Goal: Task Accomplishment & Management: Use online tool/utility

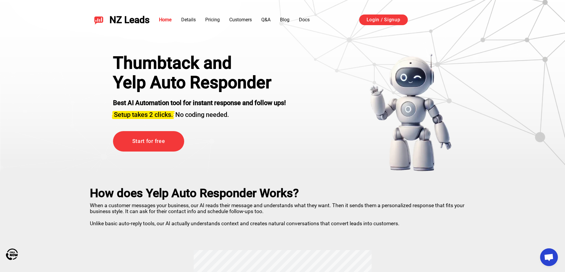
drag, startPoint x: 369, startPoint y: 202, endPoint x: 339, endPoint y: 74, distance: 132.2
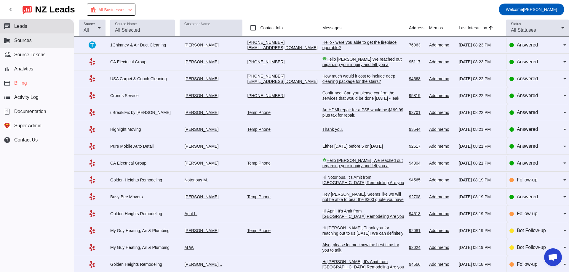
click at [32, 40] on button "business Sources" at bounding box center [37, 40] width 74 height 14
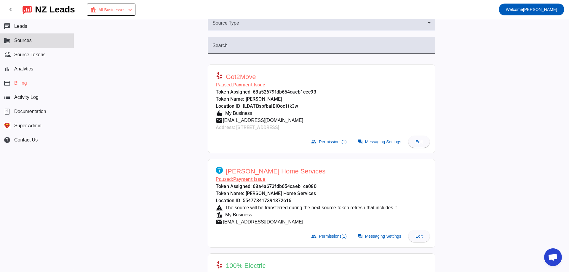
scroll to position [30, 0]
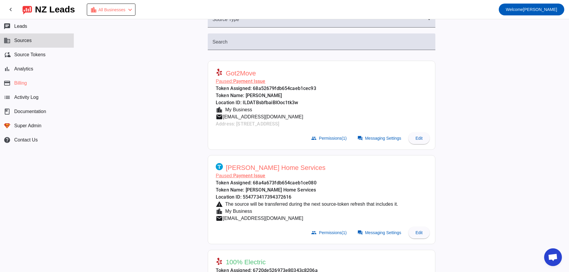
click at [251, 118] on span "[EMAIL_ADDRESS][DOMAIN_NAME]" at bounding box center [263, 117] width 80 height 7
click at [523, 9] on span "Welcome" at bounding box center [514, 9] width 17 height 5
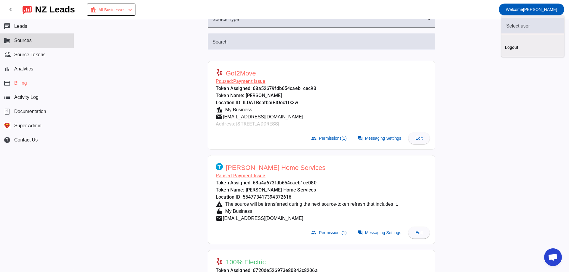
click at [524, 26] on input "text" at bounding box center [532, 26] width 53 height 7
paste input "[EMAIL_ADDRESS][DOMAIN_NAME]"
type input "[EMAIL_ADDRESS][DOMAIN_NAME]"
click at [518, 45] on span "[EMAIL_ADDRESS][DOMAIN_NAME]" at bounding box center [532, 44] width 53 height 12
